Goal: Check status: Check status

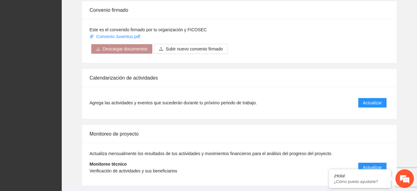
scroll to position [492, 0]
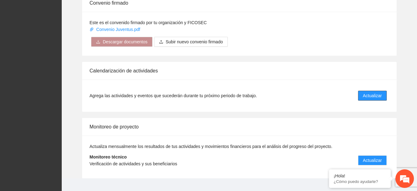
click at [364, 96] on span "Actualizar" at bounding box center [372, 95] width 19 height 7
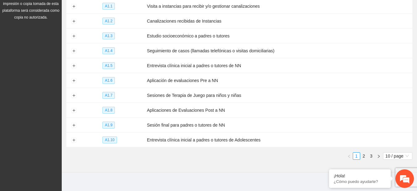
scroll to position [100, 0]
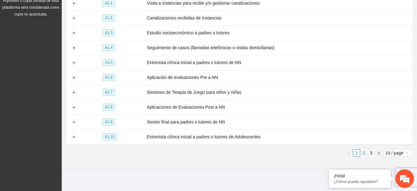
click at [366, 149] on link "2" at bounding box center [364, 152] width 7 height 7
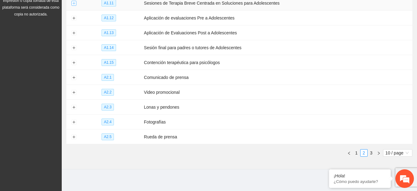
click at [74, 5] on button "Expand row" at bounding box center [73, 3] width 5 height 5
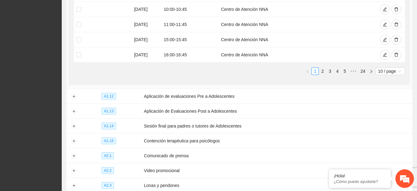
scroll to position [243, 0]
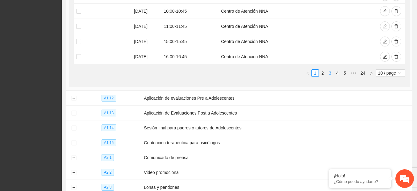
click at [327, 70] on link "3" at bounding box center [330, 73] width 7 height 7
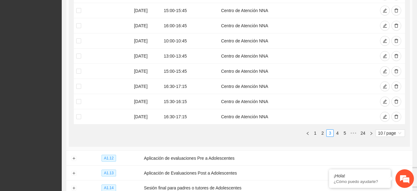
scroll to position [182, 0]
click at [323, 135] on link "2" at bounding box center [323, 133] width 7 height 7
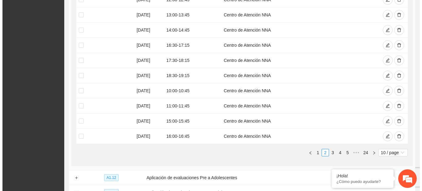
scroll to position [138, 0]
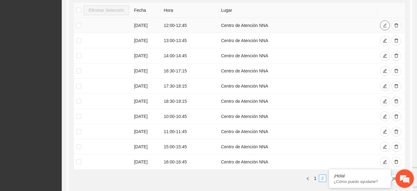
click at [383, 25] on button "button" at bounding box center [385, 25] width 10 height 10
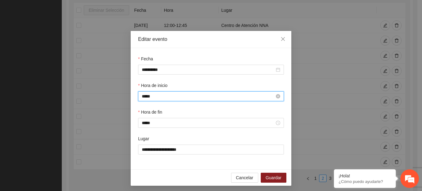
click at [144, 95] on input "*****" at bounding box center [208, 96] width 133 height 7
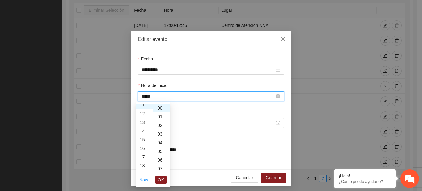
scroll to position [95, 0]
click at [160, 177] on span "OK" at bounding box center [161, 179] width 6 height 7
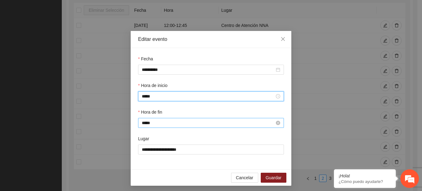
type input "*****"
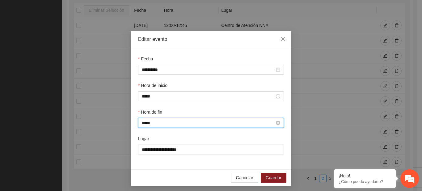
click at [144, 125] on input "*****" at bounding box center [208, 122] width 133 height 7
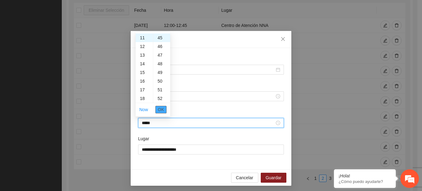
click at [160, 109] on span "OK" at bounding box center [161, 109] width 6 height 7
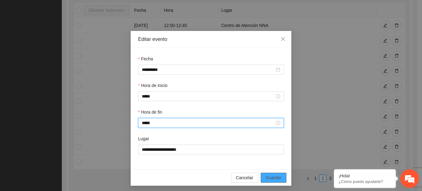
type input "*****"
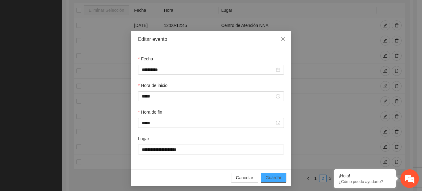
click at [272, 177] on span "Guardar" at bounding box center [274, 177] width 16 height 7
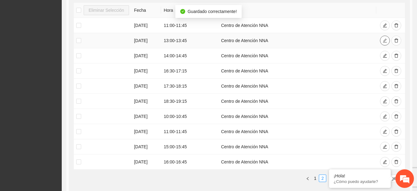
click at [385, 44] on button "button" at bounding box center [385, 41] width 10 height 10
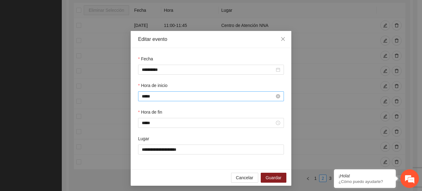
click at [143, 95] on input "*****" at bounding box center [208, 96] width 133 height 7
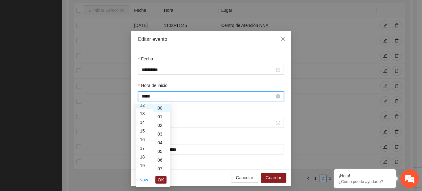
scroll to position [104, 0]
click at [159, 181] on span "OK" at bounding box center [161, 179] width 6 height 7
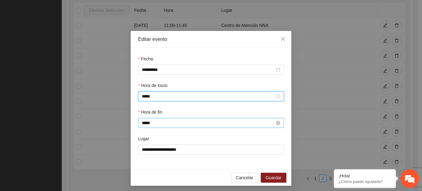
type input "*****"
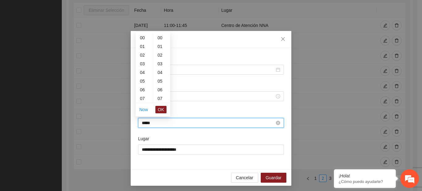
click at [143, 124] on input "*****" at bounding box center [208, 122] width 133 height 7
click at [165, 108] on button "OK" at bounding box center [160, 109] width 11 height 7
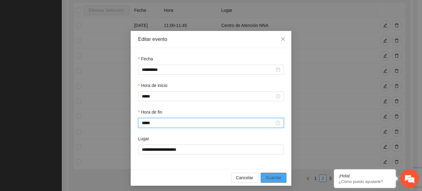
type input "*****"
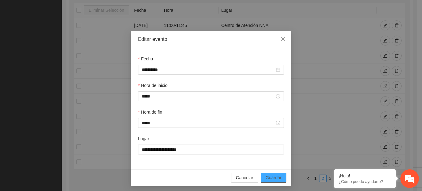
click at [268, 175] on span "Guardar" at bounding box center [274, 177] width 16 height 7
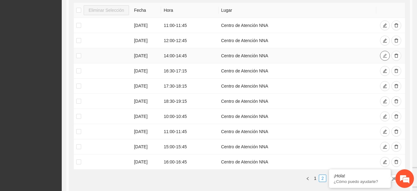
click at [386, 54] on icon "edit" at bounding box center [385, 55] width 4 height 4
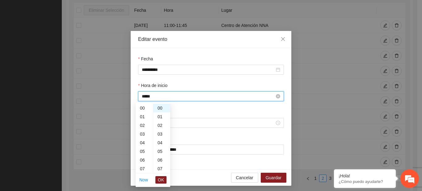
click at [144, 96] on input "*****" at bounding box center [208, 96] width 133 height 7
click at [163, 180] on span "OK" at bounding box center [161, 179] width 6 height 7
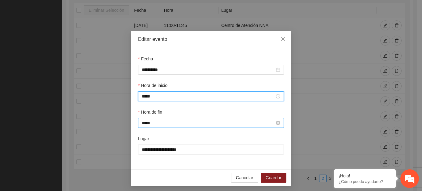
type input "*****"
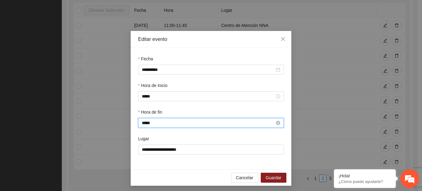
click at [145, 123] on input "*****" at bounding box center [208, 122] width 133 height 7
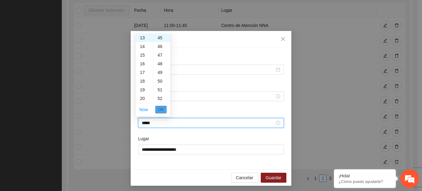
click at [164, 108] on span "OK" at bounding box center [161, 109] width 6 height 7
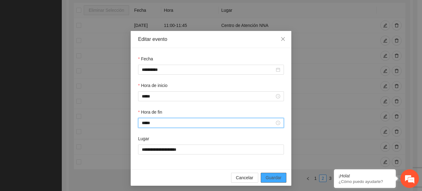
type input "*****"
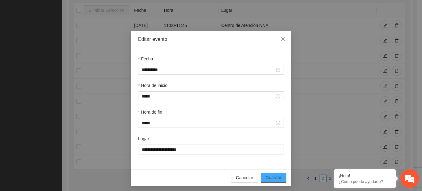
click at [273, 172] on button "Guardar" at bounding box center [274, 177] width 26 height 10
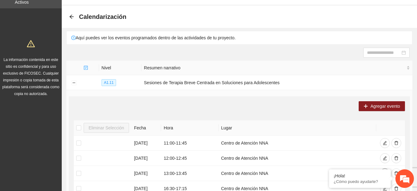
scroll to position [0, 0]
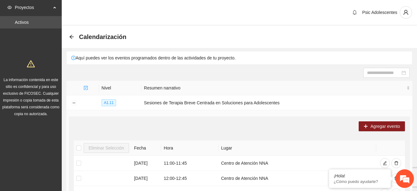
click at [71, 34] on div "Calendarización" at bounding box center [99, 37] width 61 height 10
click at [71, 36] on icon "arrow-left" at bounding box center [71, 36] width 5 height 5
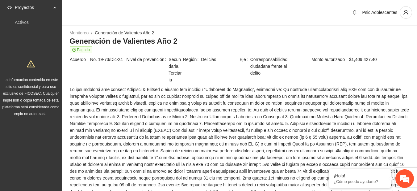
click at [181, 22] on div "Psic Adolescentes" at bounding box center [240, 13] width 356 height 26
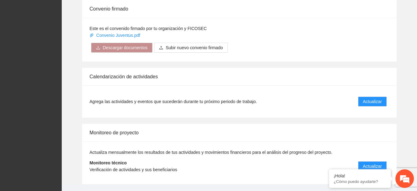
scroll to position [503, 0]
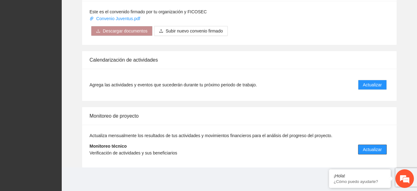
click at [381, 145] on button "Actualizar" at bounding box center [372, 149] width 29 height 10
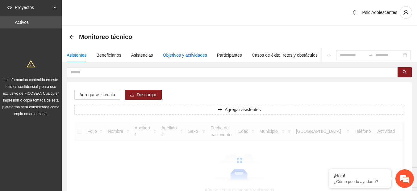
click at [179, 57] on div "Objetivos y actividades" at bounding box center [185, 55] width 44 height 7
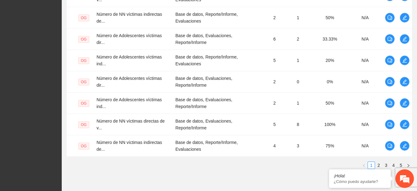
scroll to position [232, 0]
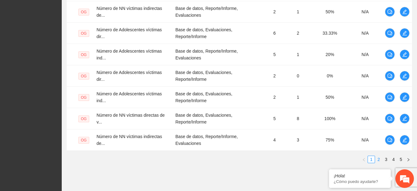
click at [381, 159] on link "2" at bounding box center [379, 159] width 7 height 7
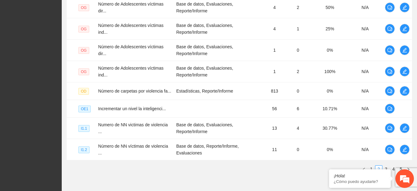
scroll to position [225, 0]
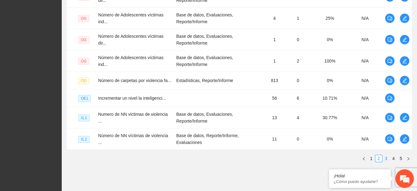
click at [385, 159] on link "3" at bounding box center [386, 158] width 7 height 7
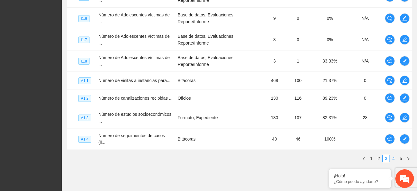
click at [394, 157] on link "4" at bounding box center [394, 158] width 7 height 7
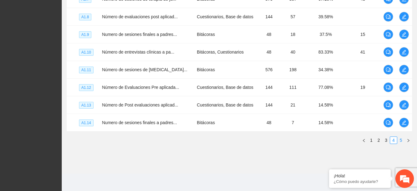
click at [402, 141] on link "5" at bounding box center [401, 140] width 7 height 7
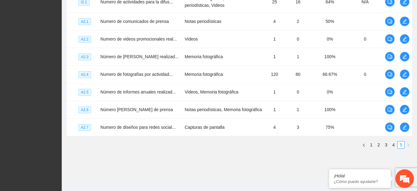
scroll to position [218, 0]
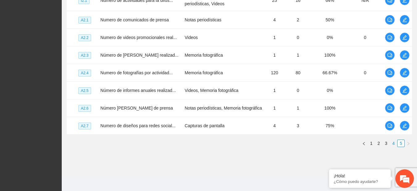
click at [393, 146] on link "4" at bounding box center [394, 143] width 7 height 7
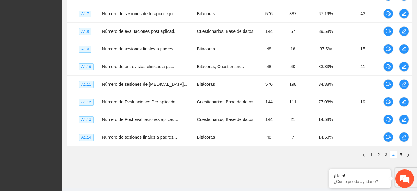
scroll to position [205, 0]
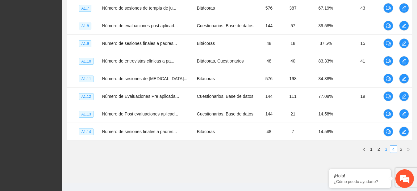
click at [387, 152] on link "3" at bounding box center [386, 149] width 7 height 7
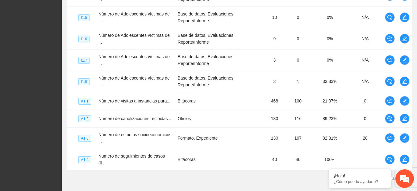
scroll to position [232, 0]
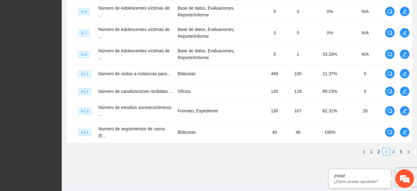
click at [392, 149] on link "4" at bounding box center [394, 151] width 7 height 7
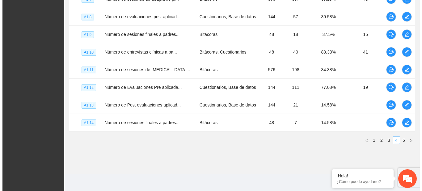
scroll to position [214, 0]
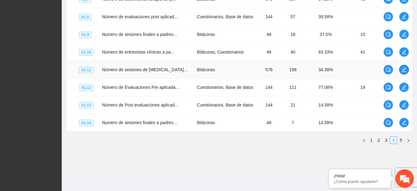
click at [405, 71] on icon "edit" at bounding box center [404, 69] width 5 height 5
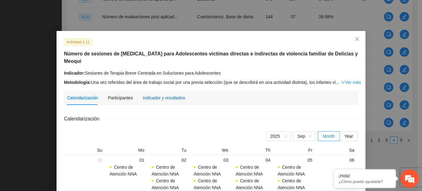
click at [159, 95] on div "Indicador y resultados" at bounding box center [164, 97] width 42 height 7
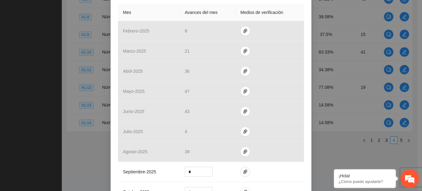
scroll to position [153, 0]
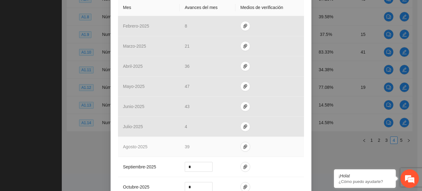
click at [246, 149] on td at bounding box center [269, 147] width 69 height 20
click at [244, 146] on icon "paper-clip" at bounding box center [245, 146] width 5 height 5
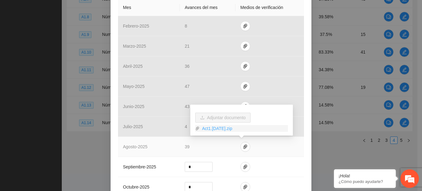
click at [222, 128] on link "Act1.[DATE].zip" at bounding box center [244, 128] width 88 height 7
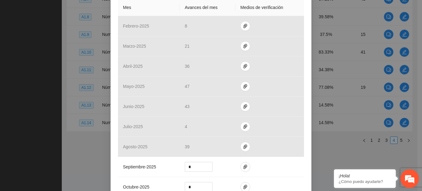
click at [377, 22] on div "Actividad 1.11 Número de sesiones de [MEDICAL_DATA] para Adolescentes victimas …" at bounding box center [211, 95] width 422 height 191
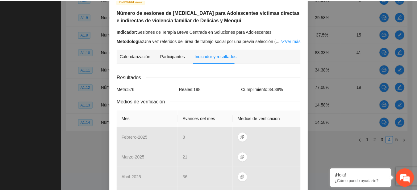
scroll to position [0, 0]
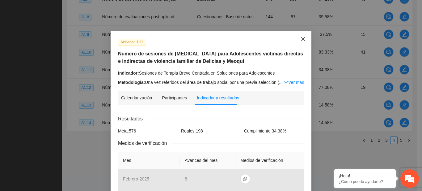
click at [301, 40] on icon "close" at bounding box center [303, 38] width 5 height 5
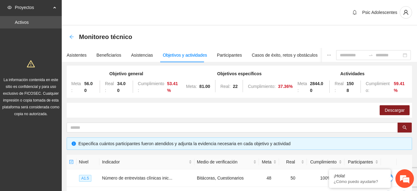
drag, startPoint x: 75, startPoint y: 36, endPoint x: 70, endPoint y: 36, distance: 5.3
click at [70, 36] on div "Monitoreo técnico" at bounding box center [102, 37] width 67 height 10
click at [70, 36] on icon "arrow-left" at bounding box center [71, 36] width 5 height 5
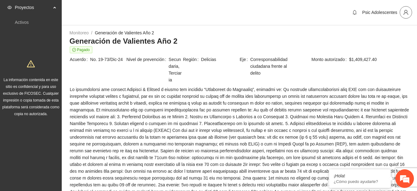
click at [409, 10] on icon "user" at bounding box center [407, 13] width 6 height 6
click at [383, 36] on span "Cerrar sesión" at bounding box center [390, 35] width 39 height 7
